Goal: Find specific page/section: Find specific page/section

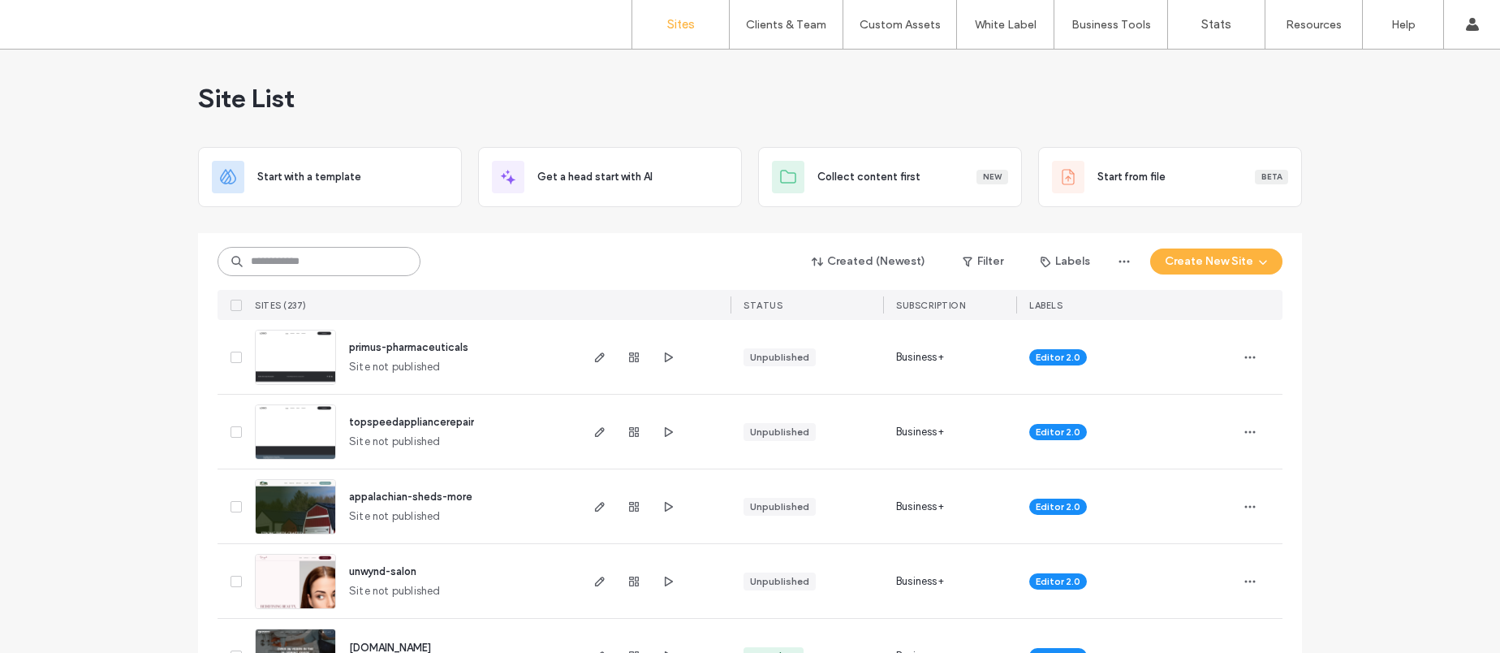
click at [400, 272] on input at bounding box center [319, 261] width 203 height 29
click at [312, 261] on input at bounding box center [319, 261] width 203 height 29
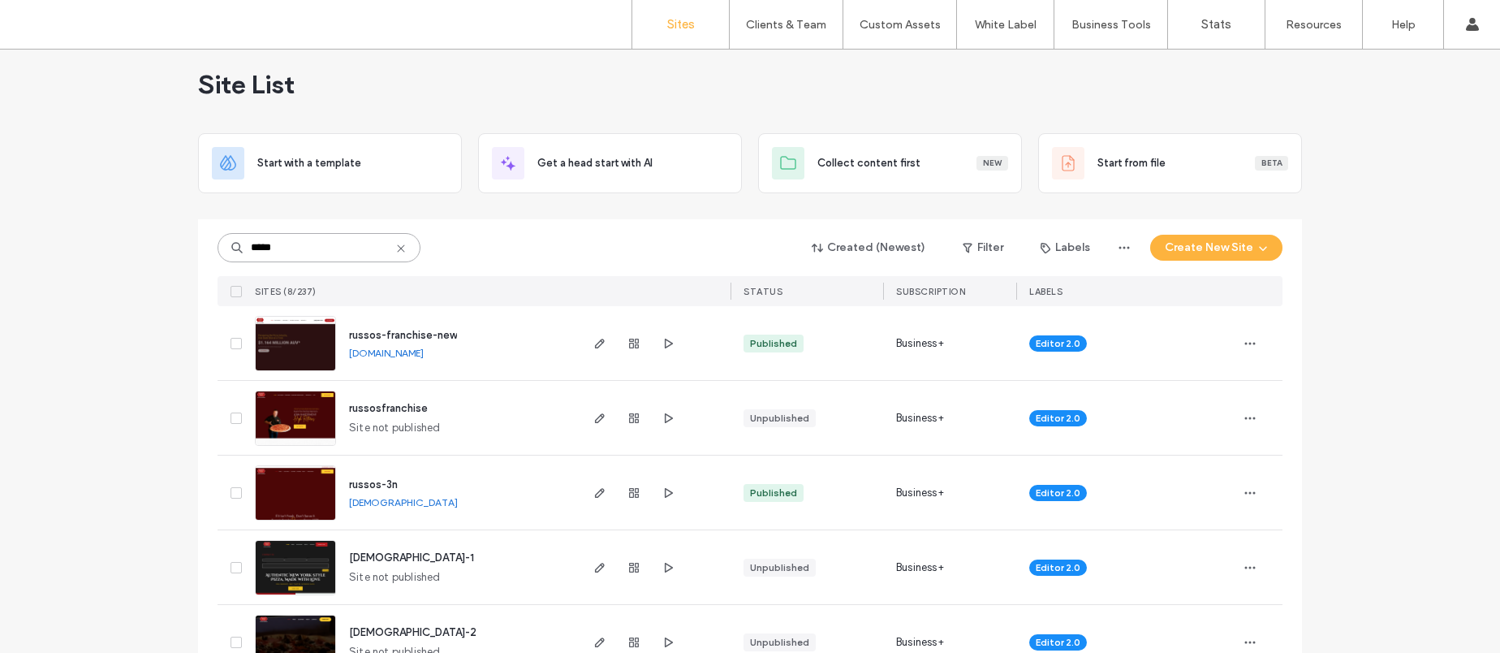
scroll to position [42, 0]
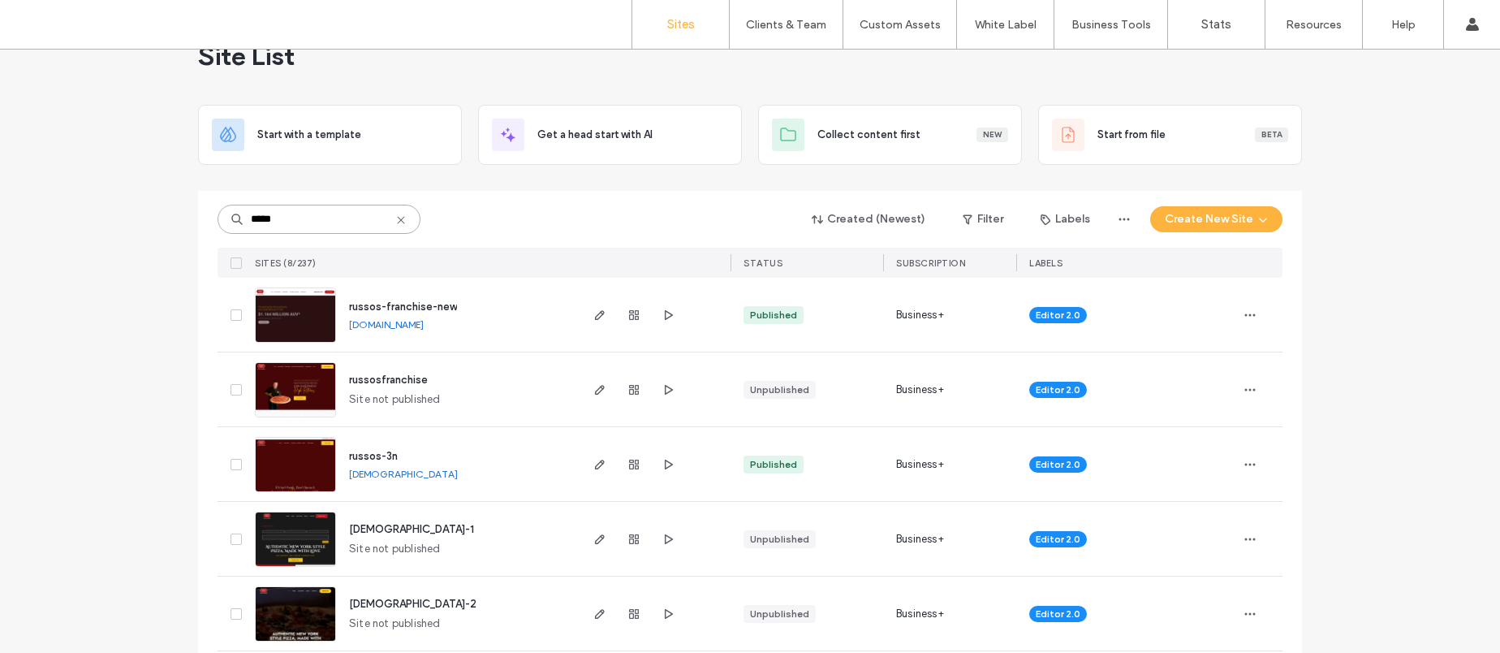
type input "*****"
drag, startPoint x: 455, startPoint y: 305, endPoint x: 314, endPoint y: 304, distance: 141.2
click at [314, 304] on div "russos-franchise-new [DOMAIN_NAME]" at bounding box center [412, 315] width 329 height 74
copy div "russos-franchise-new"
click at [666, 313] on use "button" at bounding box center [669, 314] width 8 height 10
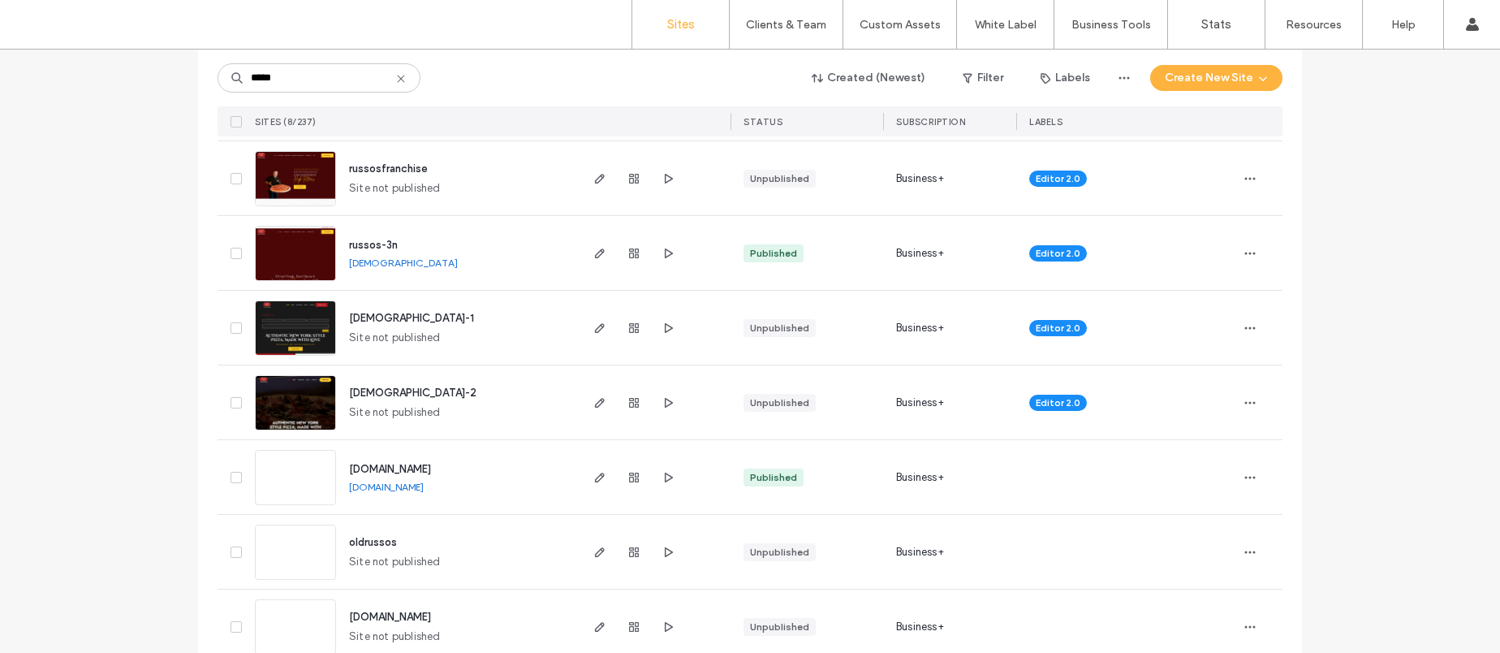
scroll to position [0, 0]
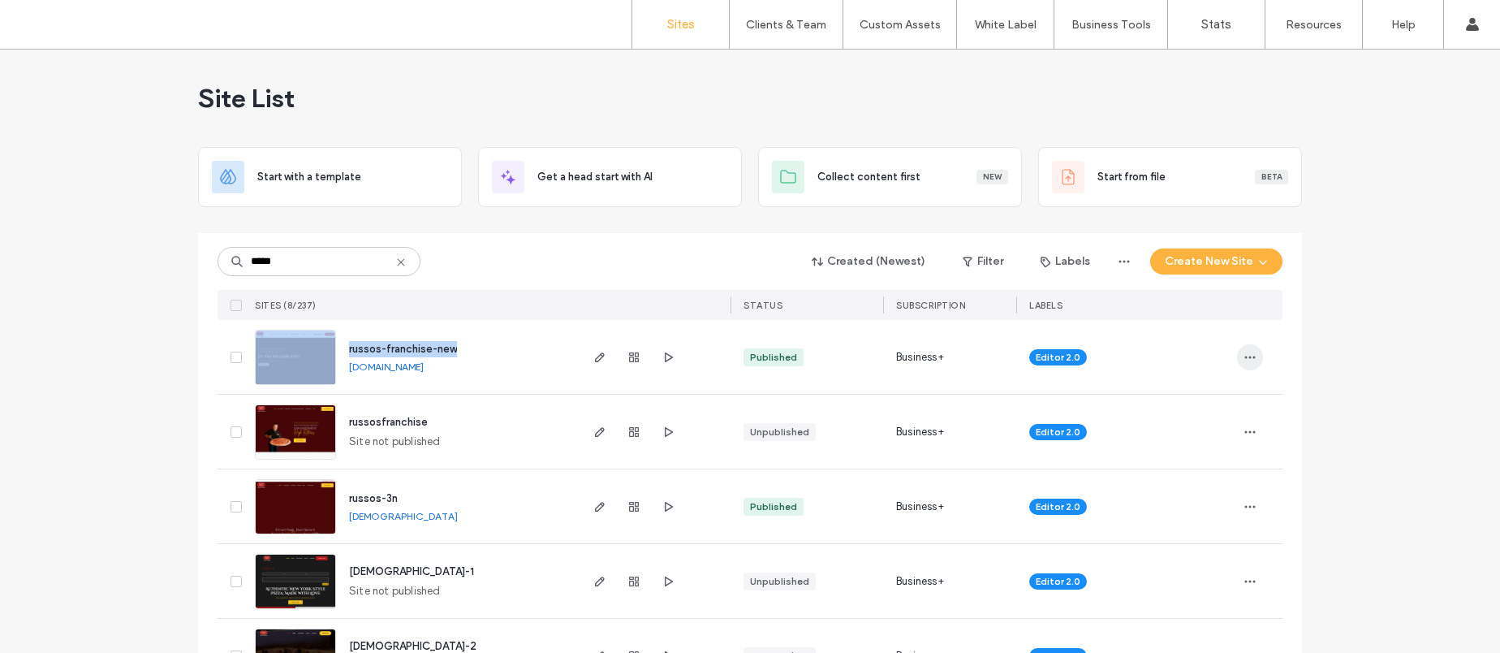
click at [1249, 361] on icon "button" at bounding box center [1249, 357] width 13 height 13
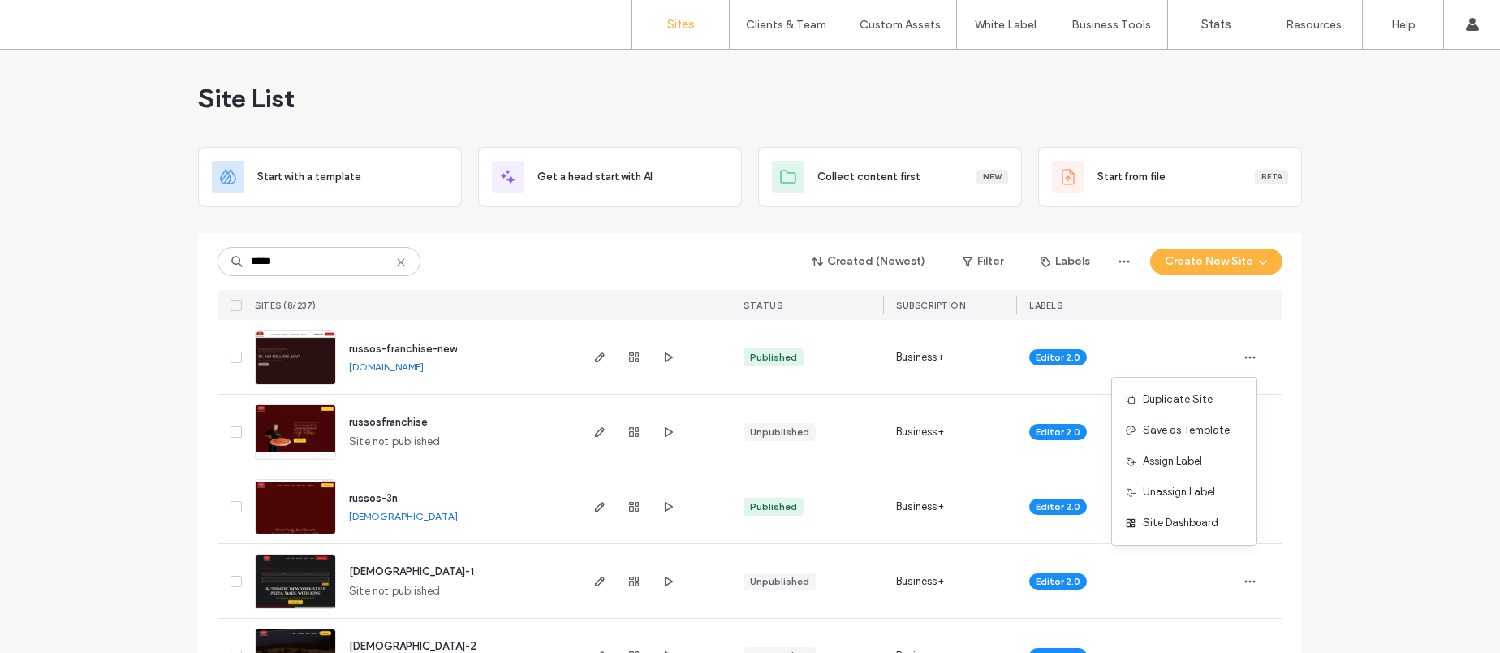
click at [1345, 347] on div "Site List Start with a template Get a head start with AI Collect content first …" at bounding box center [750, 493] width 1500 height 887
click at [394, 253] on input "*****" at bounding box center [319, 261] width 203 height 29
click at [400, 262] on icon at bounding box center [400, 262] width 13 height 13
